Goal: Navigation & Orientation: Find specific page/section

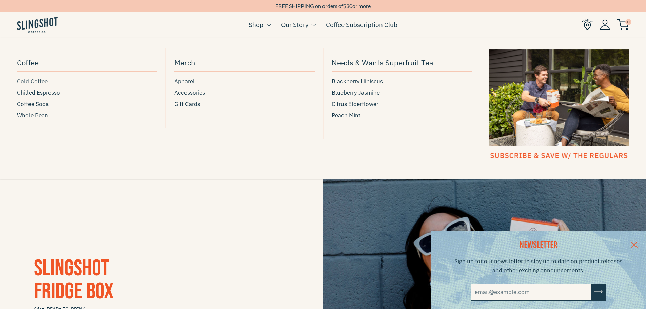
click at [40, 81] on span "Cold Coffee" at bounding box center [32, 81] width 31 height 9
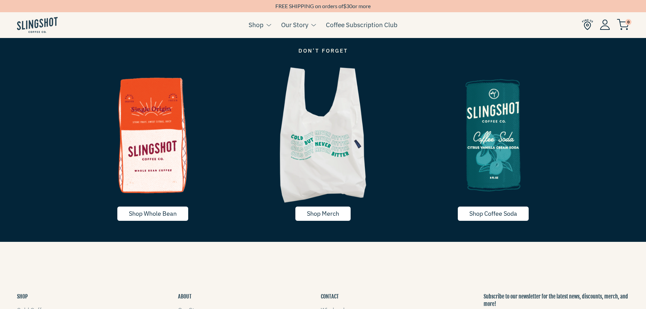
scroll to position [1423, 0]
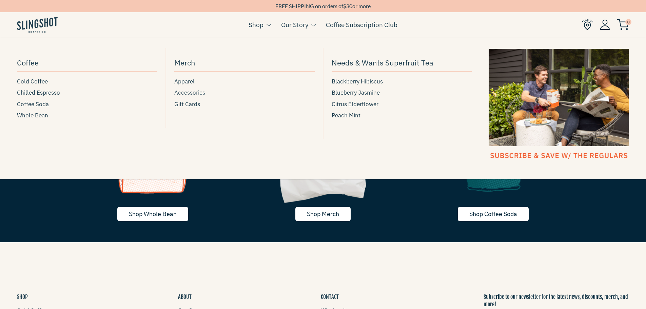
click at [190, 90] on span "Accessories" at bounding box center [189, 92] width 31 height 9
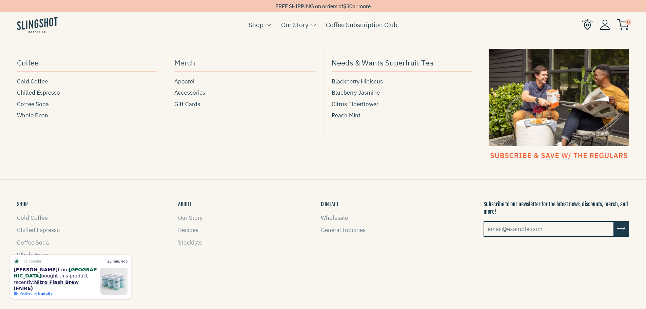
click at [179, 64] on span "Merch" at bounding box center [184, 63] width 21 height 12
